Goal: Navigation & Orientation: Go to known website

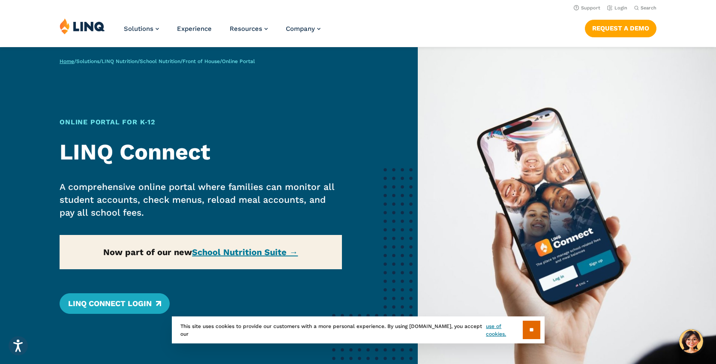
click at [69, 61] on link "Home" at bounding box center [67, 61] width 15 height 6
